Goal: Navigation & Orientation: Find specific page/section

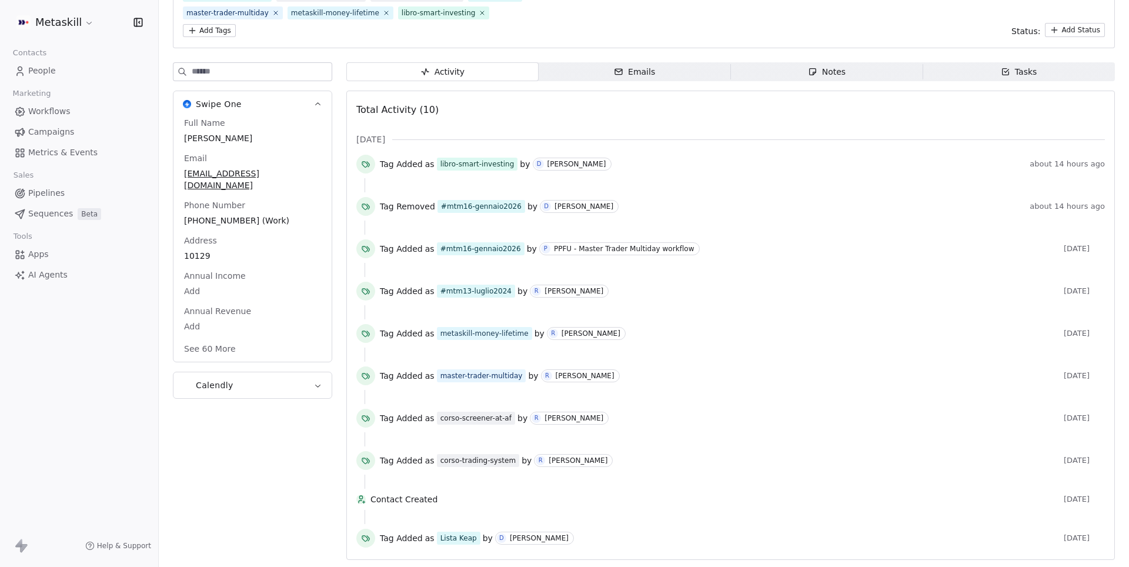
click at [544, 3] on div "#mtm13-luglio2024 corso-screener-at-af corso-trading-system Lista Keap master-t…" at bounding box center [644, 13] width 922 height 48
click at [46, 114] on span "Workflows" at bounding box center [49, 111] width 42 height 12
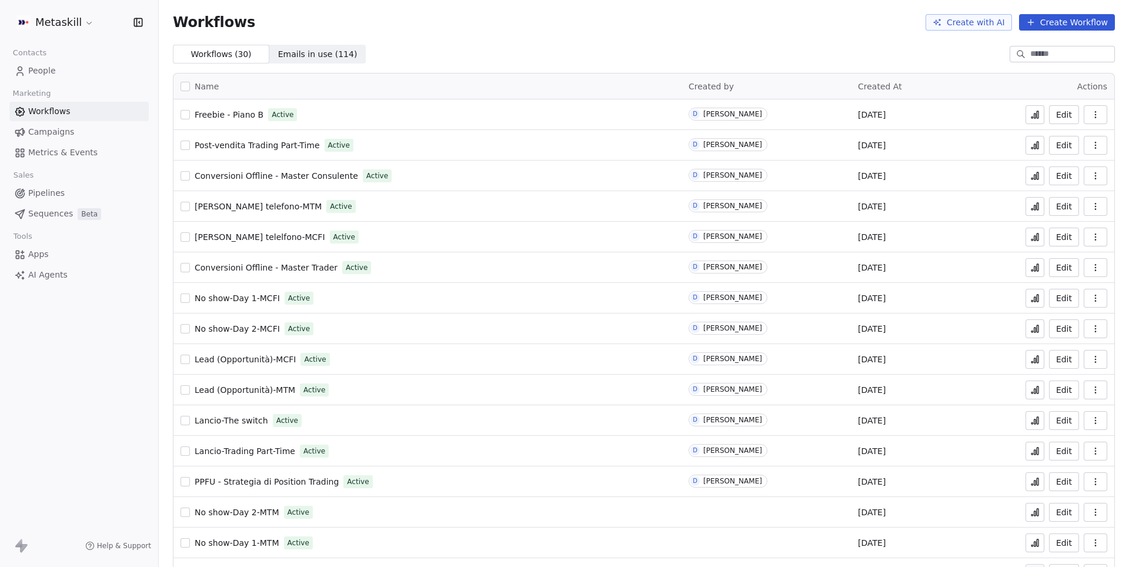
click at [307, 51] on span "Emails in use ( 114 )" at bounding box center [317, 54] width 79 height 12
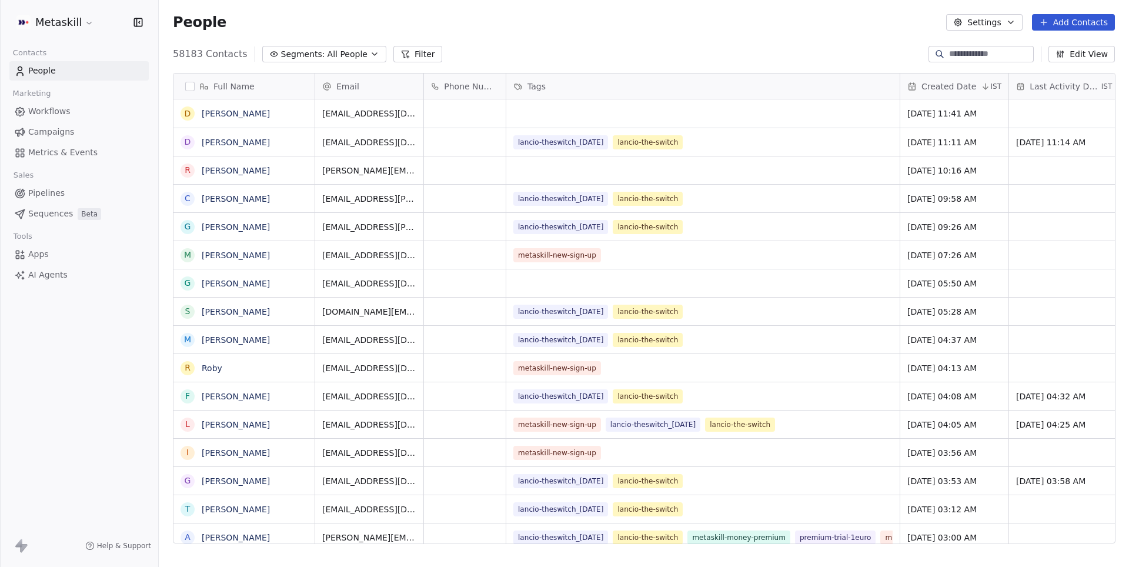
scroll to position [499, 970]
